Goal: Task Accomplishment & Management: Manage account settings

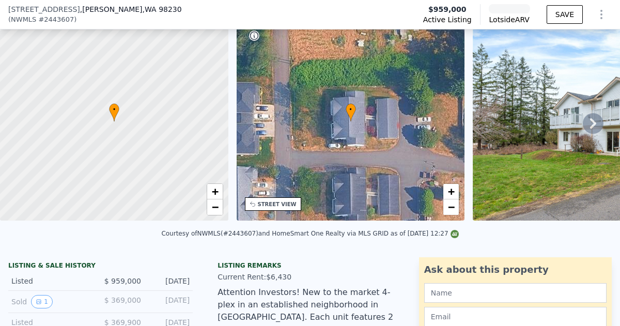
scroll to position [61, 0]
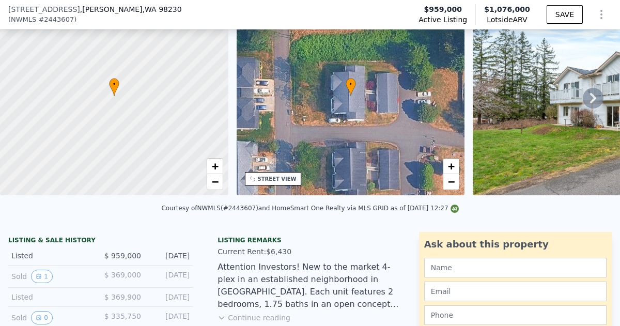
click at [601, 15] on icon "Show Options" at bounding box center [601, 14] width 1 height 8
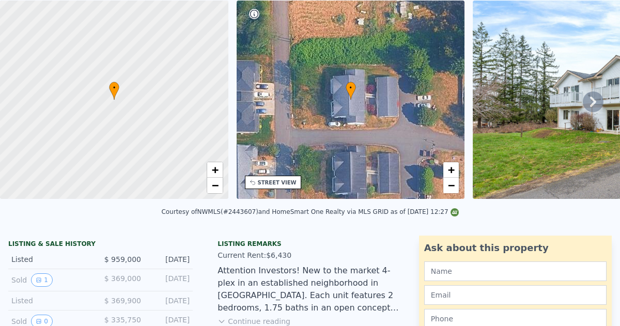
scroll to position [0, 0]
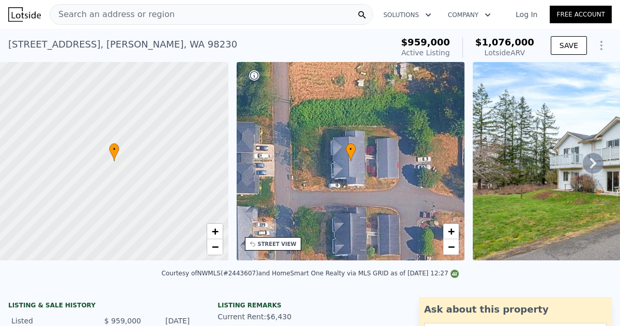
click at [529, 13] on link "Log In" at bounding box center [526, 14] width 46 height 10
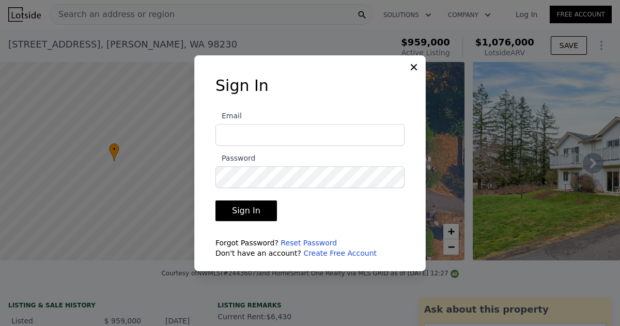
type input "[EMAIL_ADDRESS][DOMAIN_NAME]"
click at [244, 211] on button "Sign In" at bounding box center [245, 210] width 61 height 21
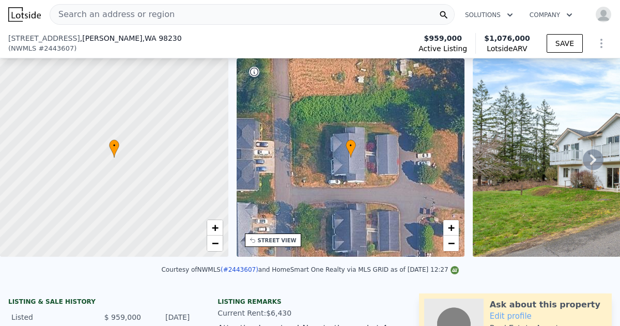
scroll to position [188, 0]
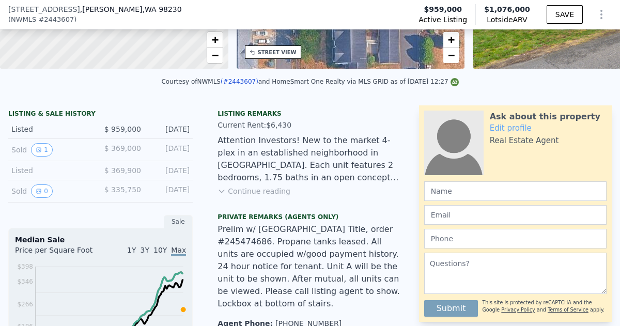
click at [263, 190] on button "Continue reading" at bounding box center [253, 191] width 73 height 10
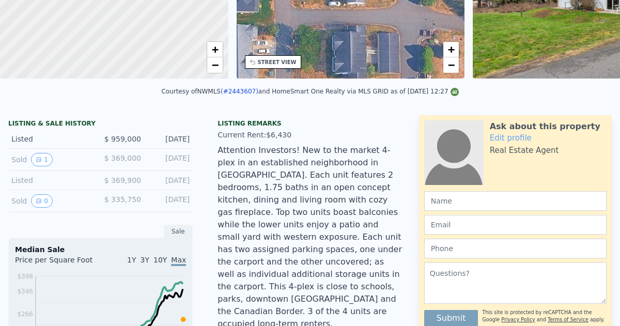
scroll to position [0, 0]
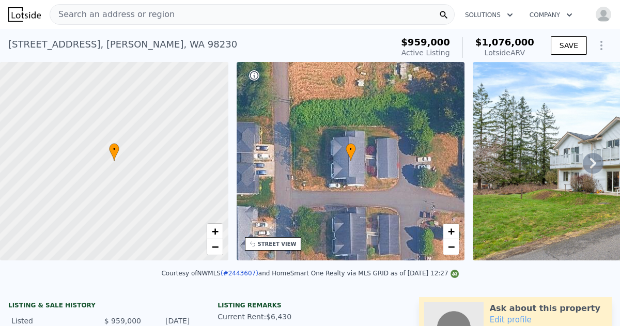
click at [564, 165] on img at bounding box center [620, 161] width 297 height 198
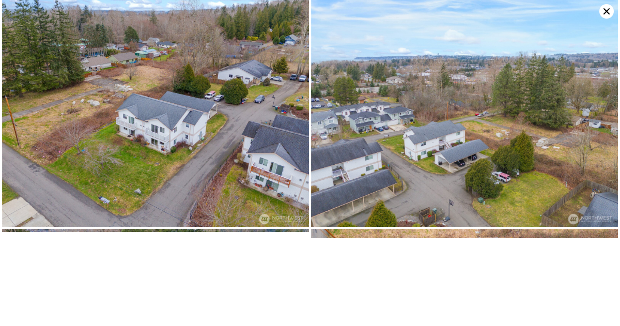
scroll to position [3148, 0]
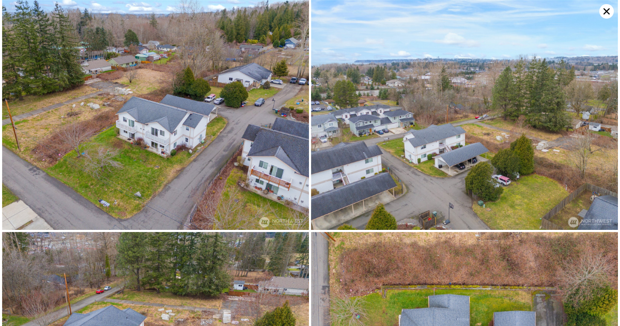
click at [607, 9] on icon at bounding box center [606, 11] width 14 height 14
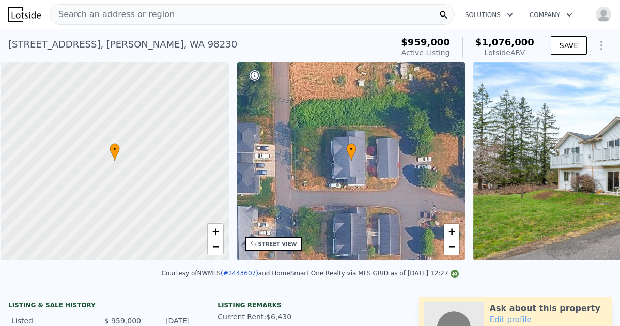
scroll to position [0, 4]
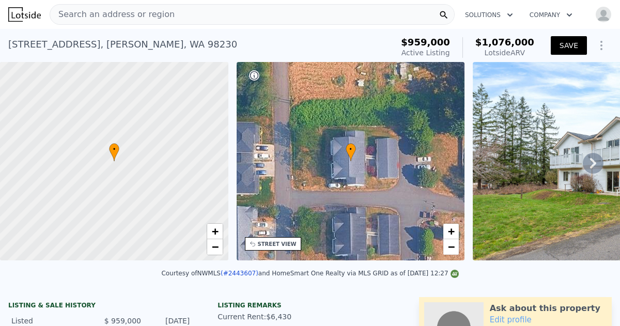
click at [573, 43] on button "SAVE" at bounding box center [568, 45] width 36 height 19
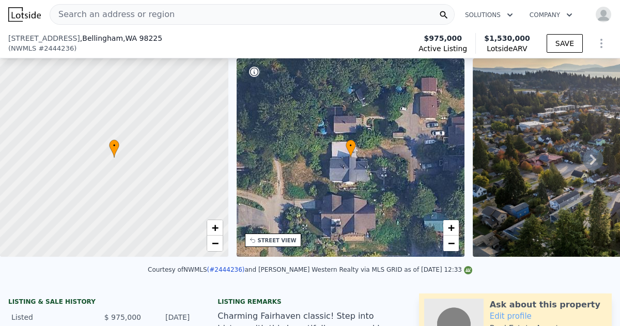
scroll to position [92, 0]
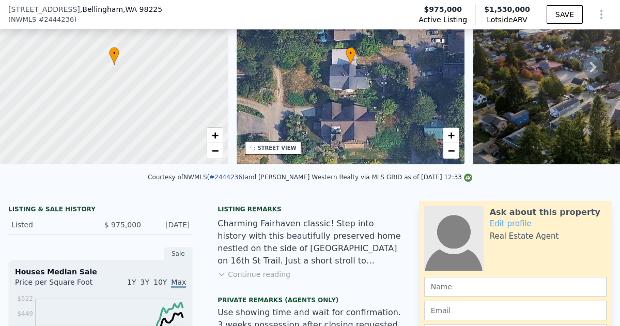
click at [258, 274] on button "Continue reading" at bounding box center [253, 274] width 73 height 10
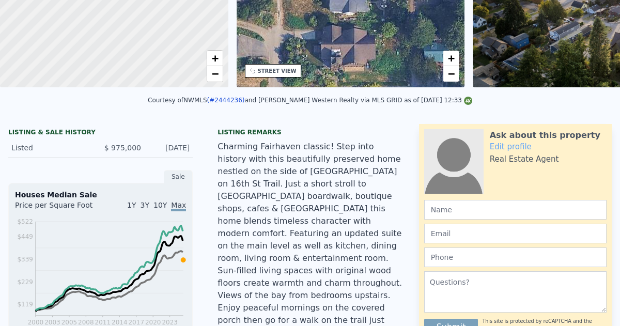
scroll to position [0, 0]
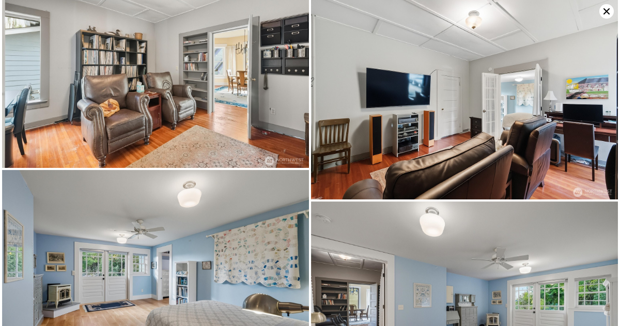
scroll to position [1206, 0]
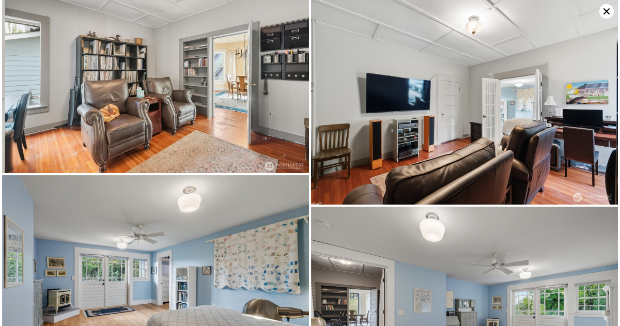
click at [606, 9] on icon at bounding box center [606, 11] width 14 height 14
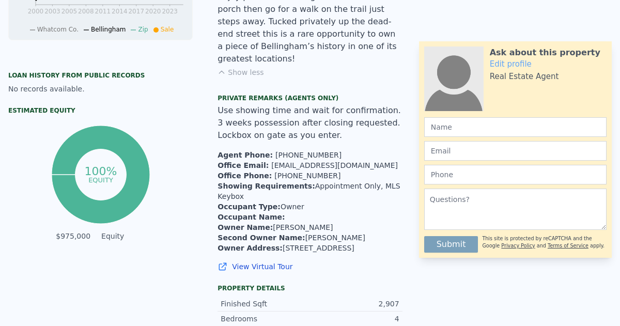
scroll to position [0, 0]
